Goal: Complete application form

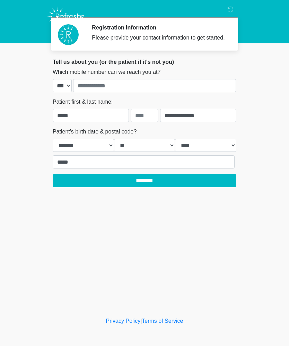
select select "*"
select select "**"
select select "****"
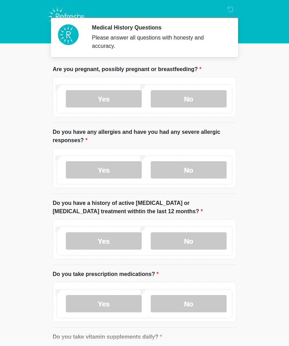
click at [197, 102] on label "No" at bounding box center [189, 98] width 76 height 17
click at [190, 176] on label "No" at bounding box center [189, 169] width 76 height 17
click at [200, 244] on label "No" at bounding box center [189, 240] width 76 height 17
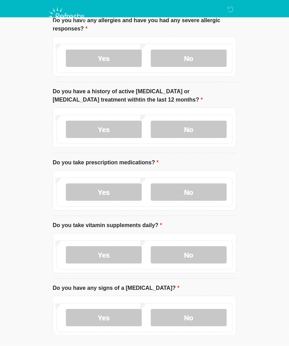
scroll to position [108, 0]
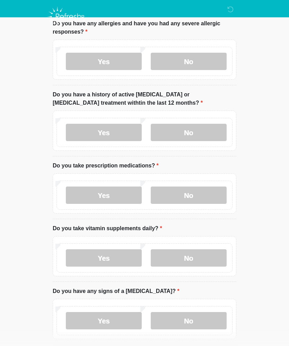
click at [104, 192] on label "Yes" at bounding box center [104, 194] width 76 height 17
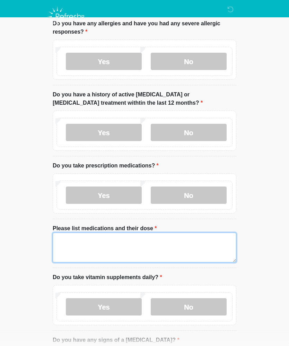
click at [118, 243] on textarea "Please list medications and their dose" at bounding box center [145, 248] width 184 height 30
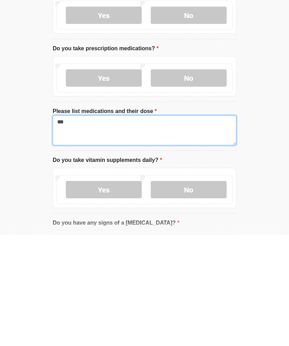
type textarea "***"
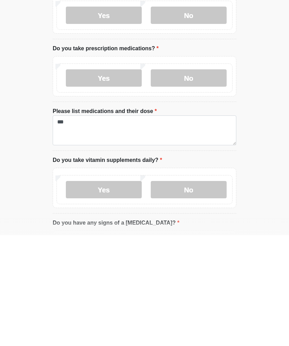
click at [188, 292] on label "No" at bounding box center [189, 300] width 76 height 17
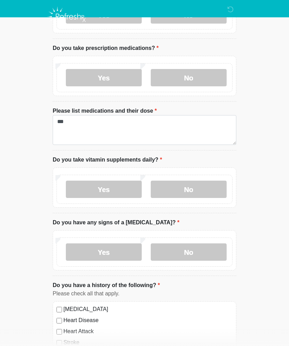
click at [196, 250] on label "No" at bounding box center [189, 251] width 76 height 17
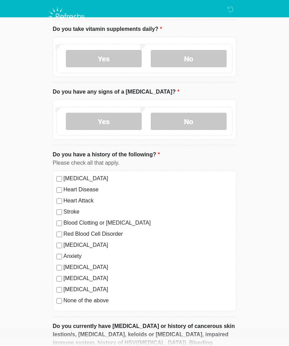
scroll to position [384, 0]
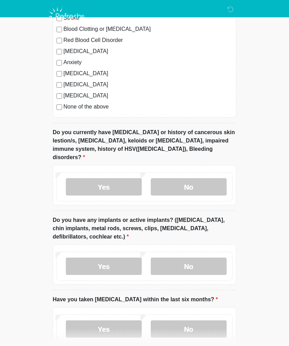
scroll to position [565, 0]
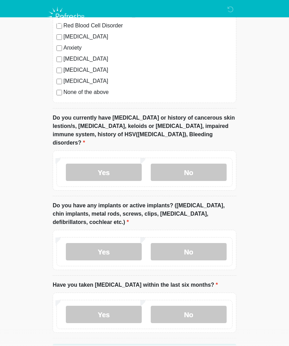
click at [198, 243] on label "No" at bounding box center [189, 251] width 76 height 17
click at [202, 310] on label "No" at bounding box center [189, 314] width 76 height 17
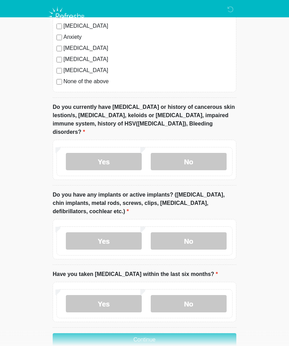
scroll to position [580, 0]
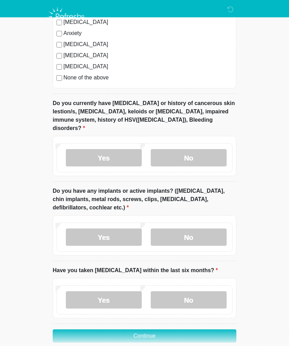
click at [144, 329] on button "Continue" at bounding box center [145, 335] width 184 height 13
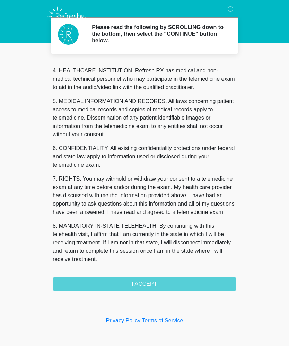
scroll to position [195, 0]
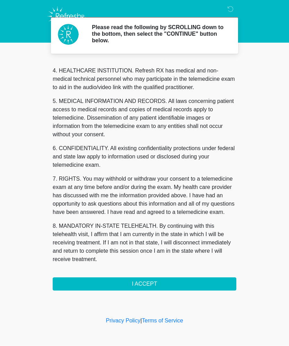
click at [146, 283] on button "I ACCEPT" at bounding box center [145, 284] width 184 height 13
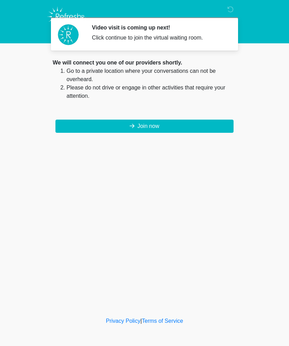
click at [191, 122] on button "Join now" at bounding box center [144, 126] width 178 height 13
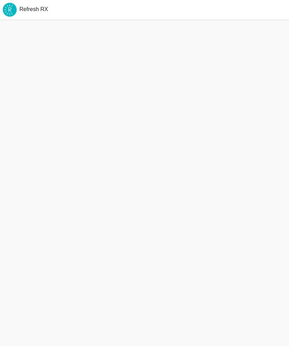
scroll to position [5, 0]
